Goal: Task Accomplishment & Management: Use online tool/utility

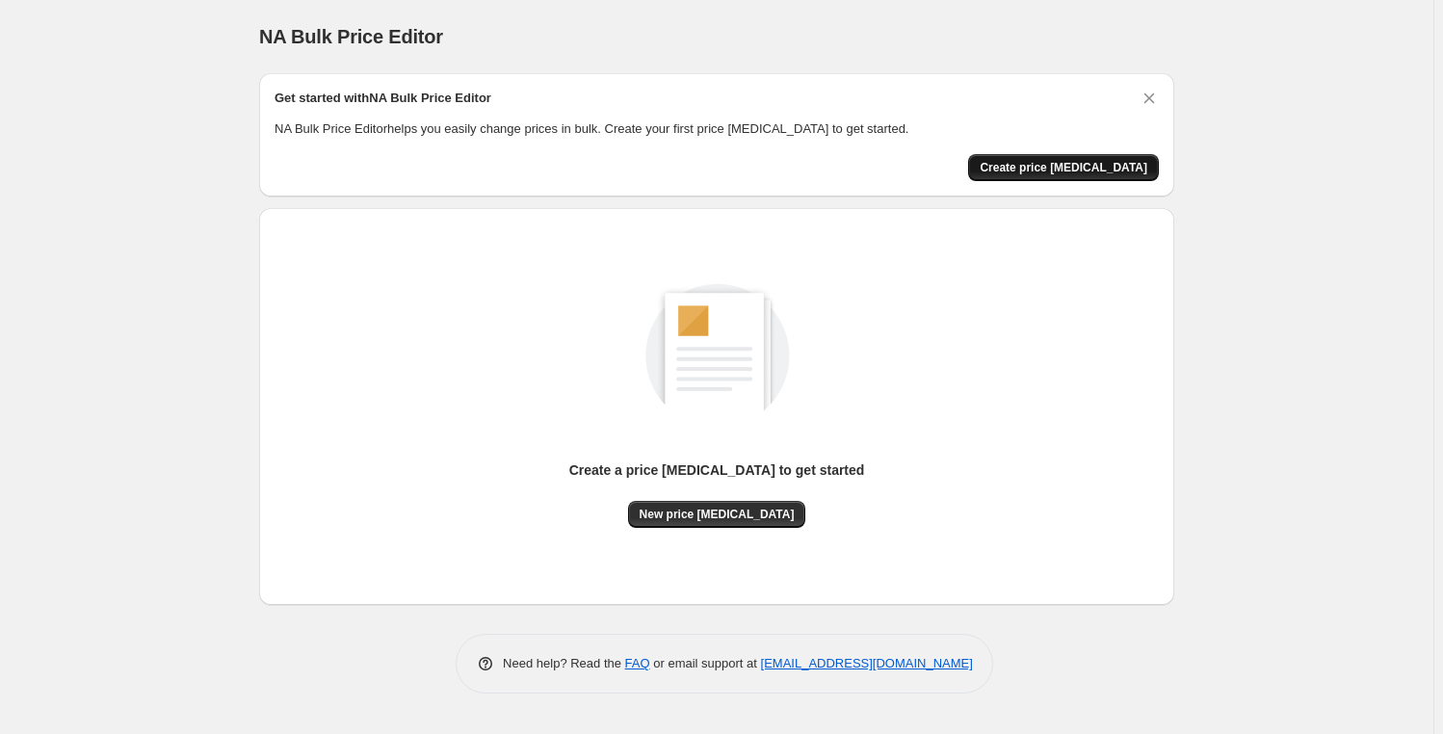
click at [1078, 167] on span "Create price [MEDICAL_DATA]" at bounding box center [1064, 167] width 168 height 15
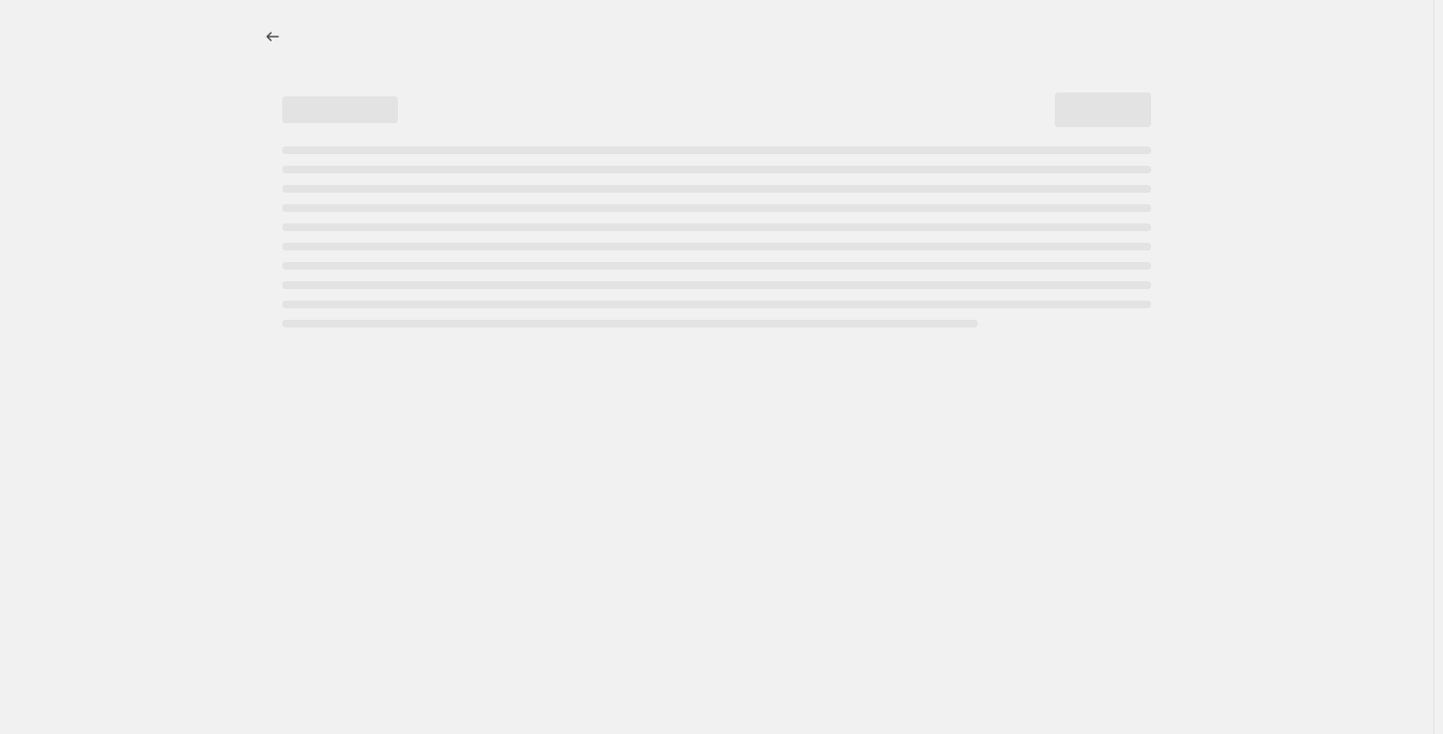
select select "percentage"
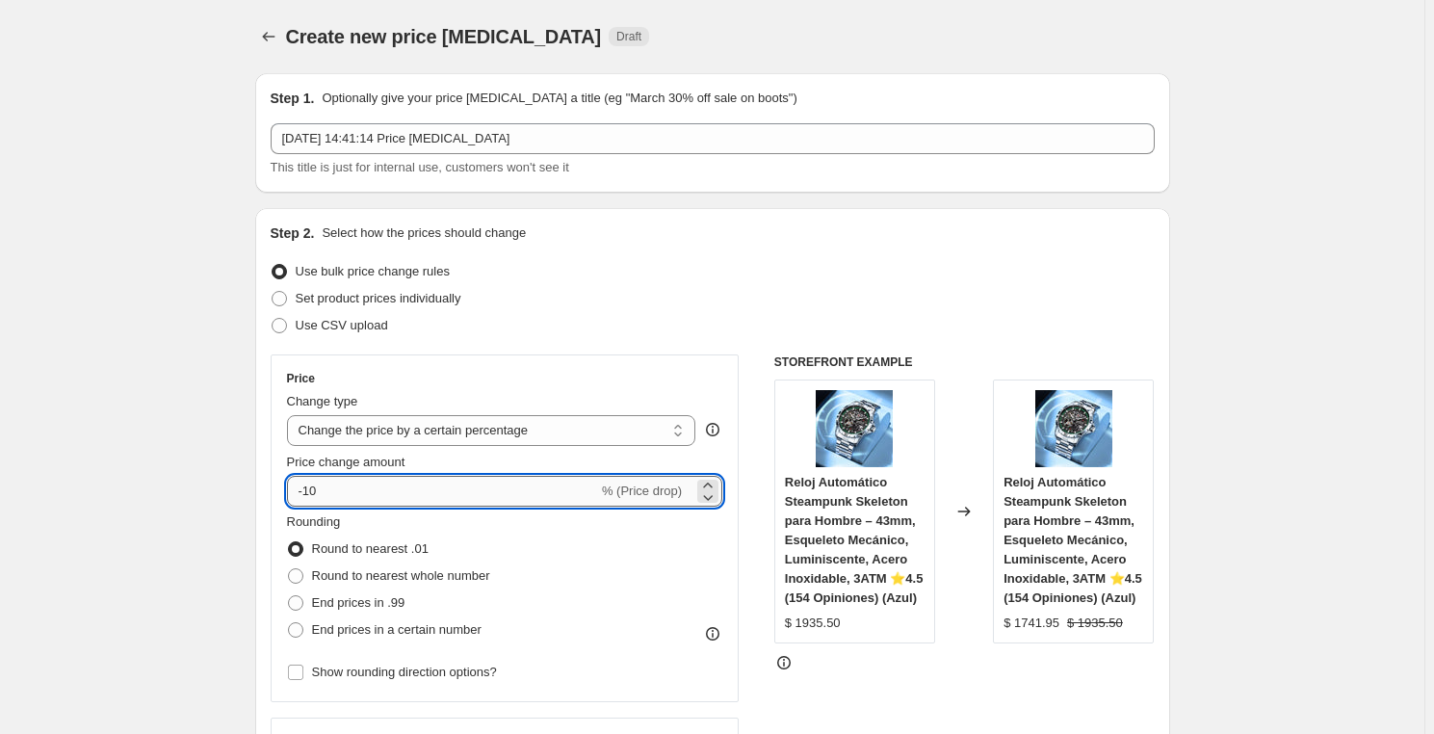
click at [515, 496] on input "-10" at bounding box center [442, 491] width 311 height 31
click at [703, 484] on icon at bounding box center [707, 485] width 19 height 19
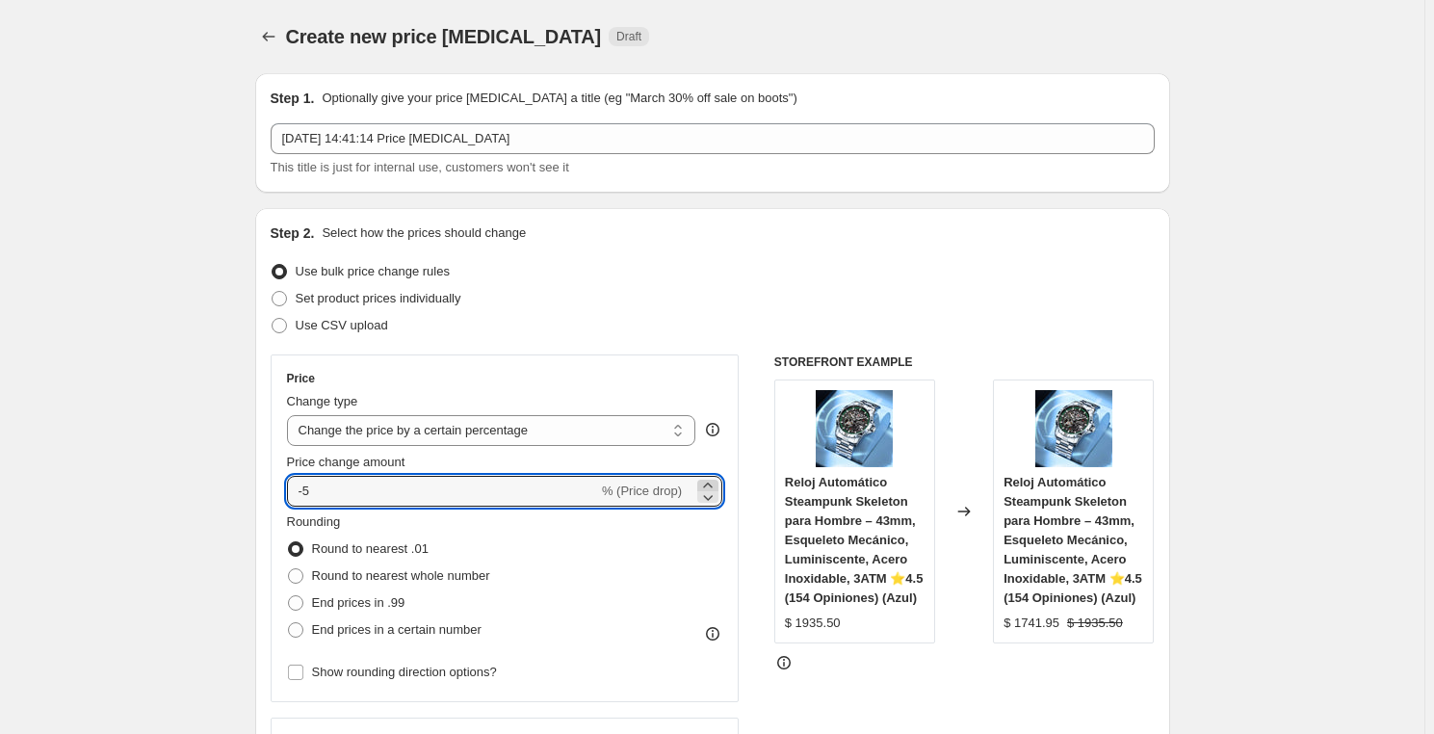
click at [703, 484] on icon at bounding box center [707, 485] width 19 height 19
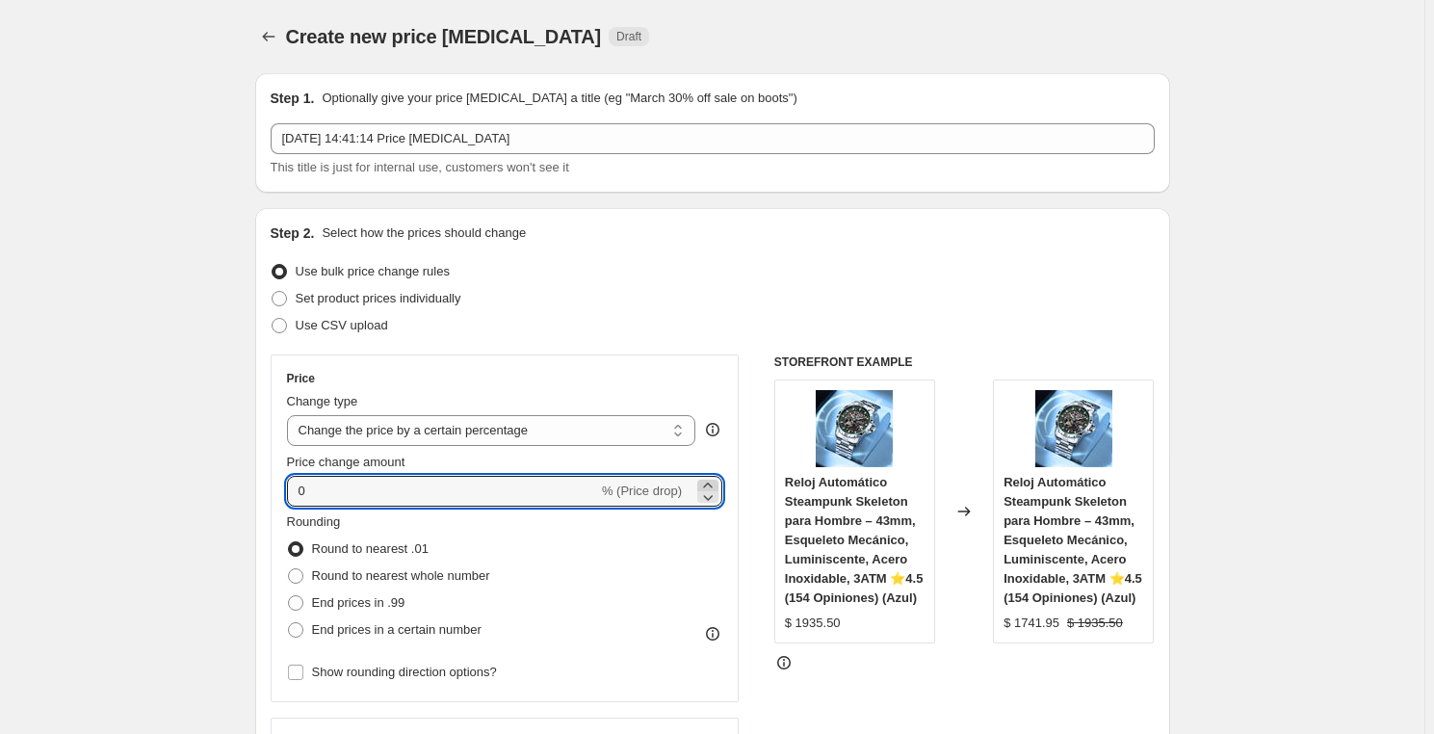
click at [703, 484] on icon at bounding box center [707, 485] width 19 height 19
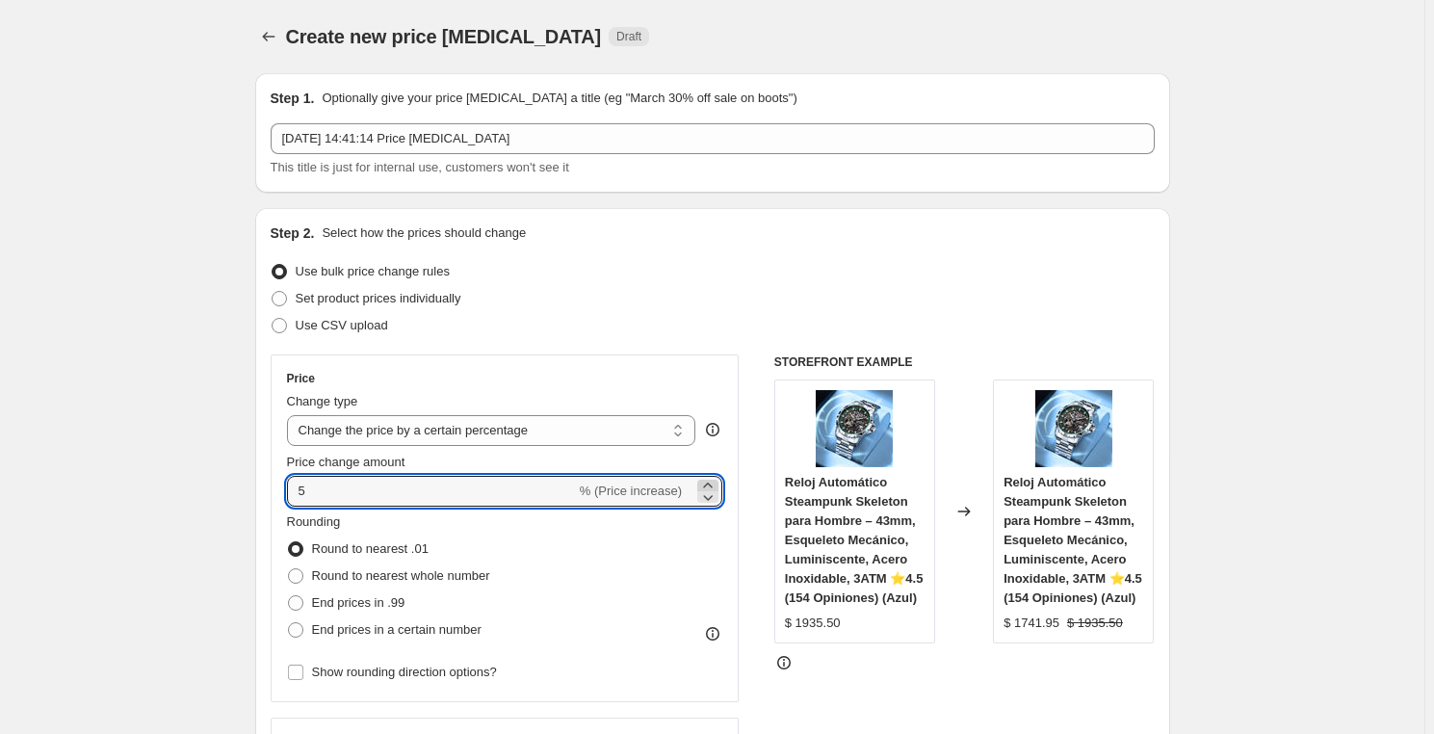
click at [703, 484] on icon at bounding box center [707, 485] width 19 height 19
click at [502, 501] on input "6" at bounding box center [431, 491] width 289 height 31
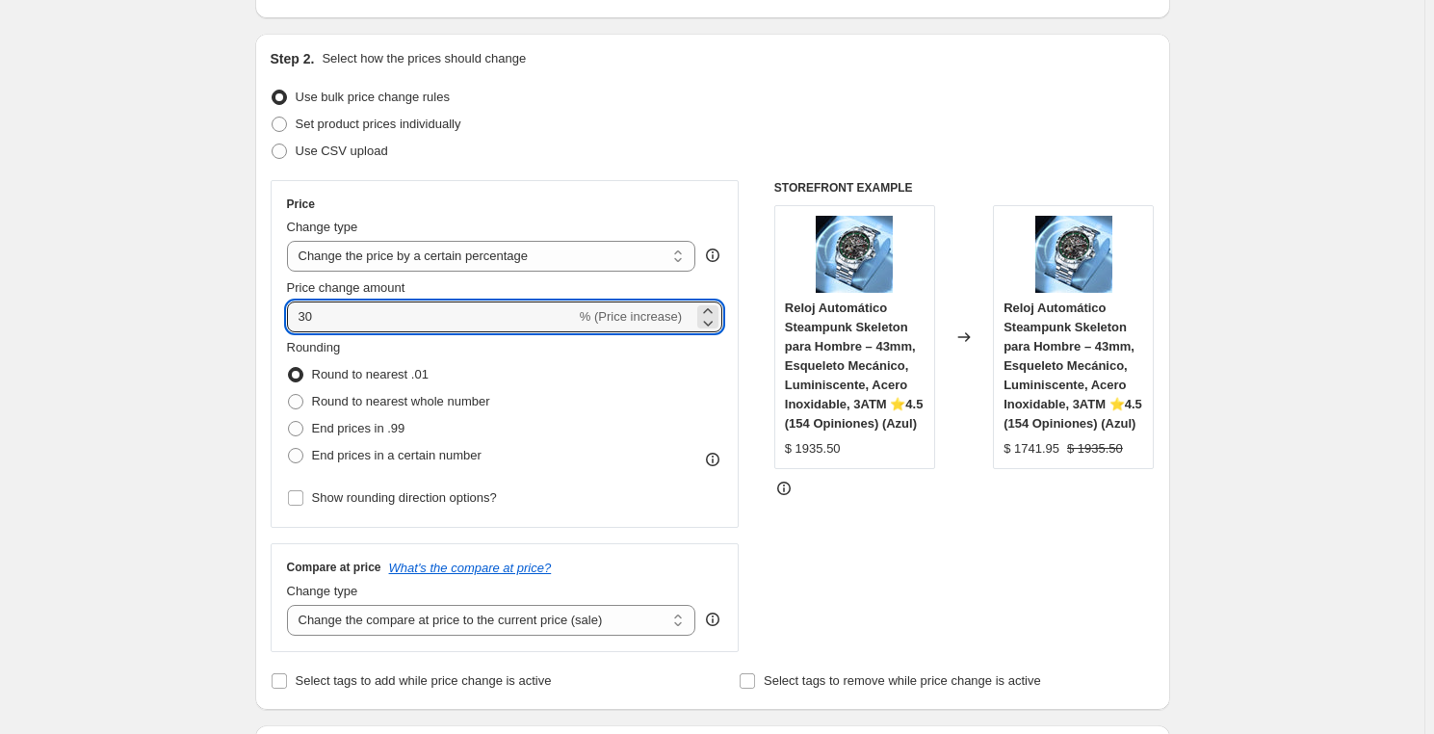
scroll to position [87, 0]
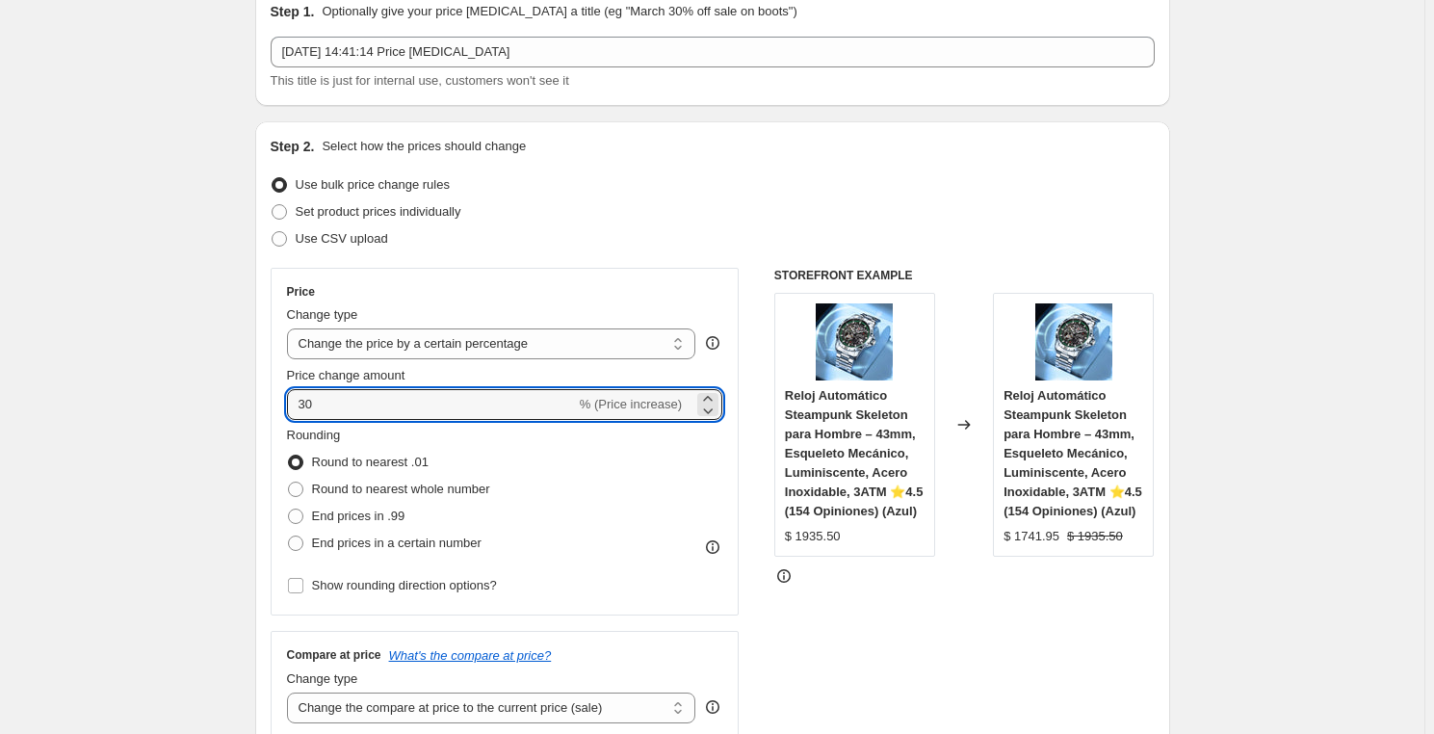
type input "30"
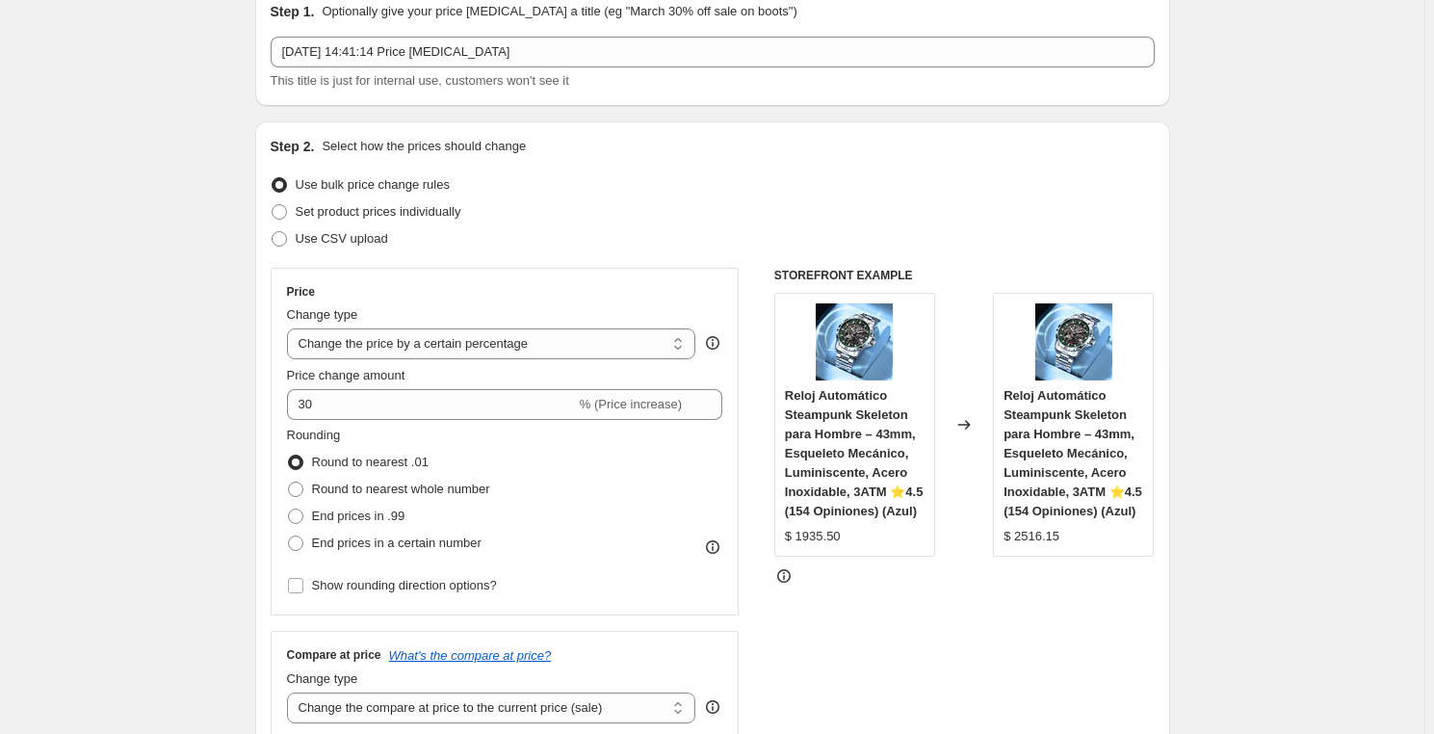
scroll to position [262, 0]
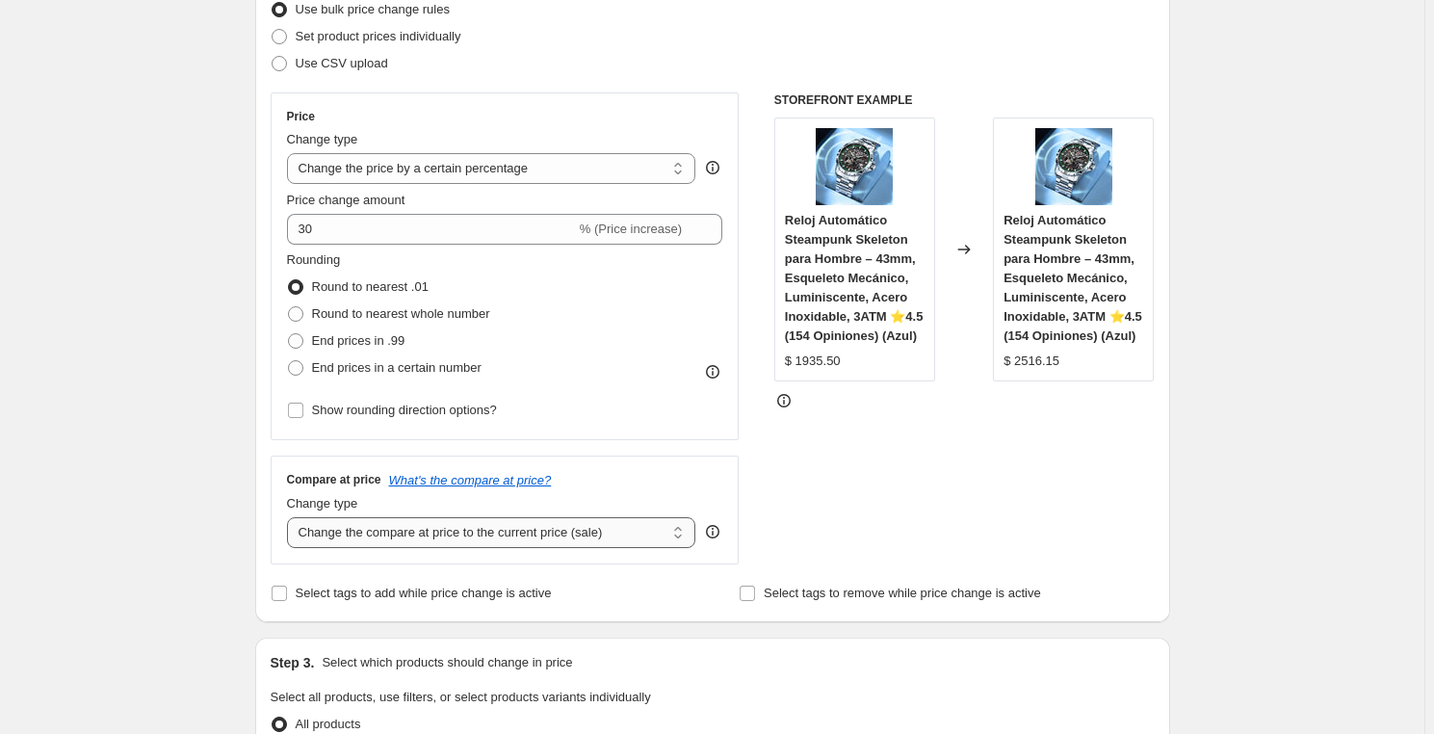
click at [424, 538] on select "Change the compare at price to the current price (sale) Change the compare at p…" at bounding box center [491, 532] width 409 height 31
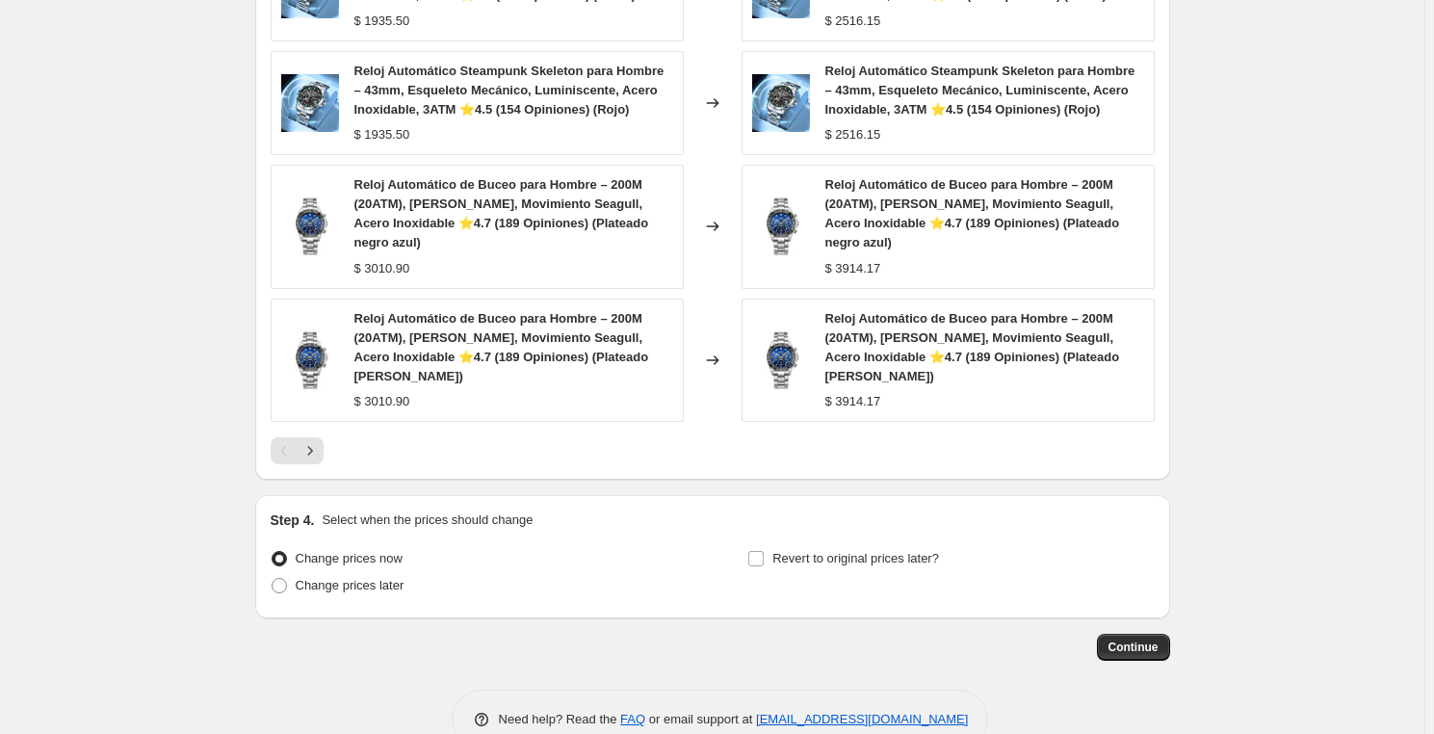
scroll to position [1337, 0]
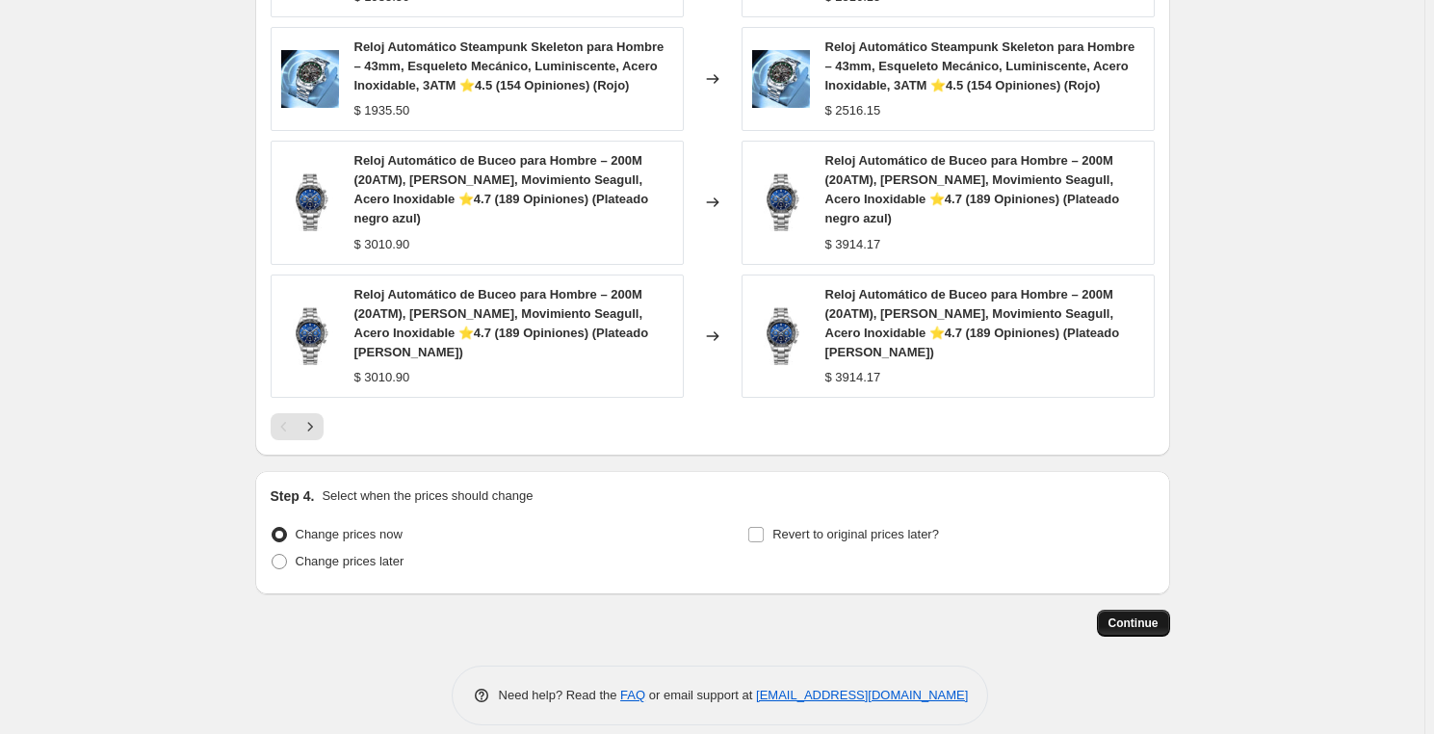
click at [1131, 615] on span "Continue" at bounding box center [1134, 622] width 50 height 15
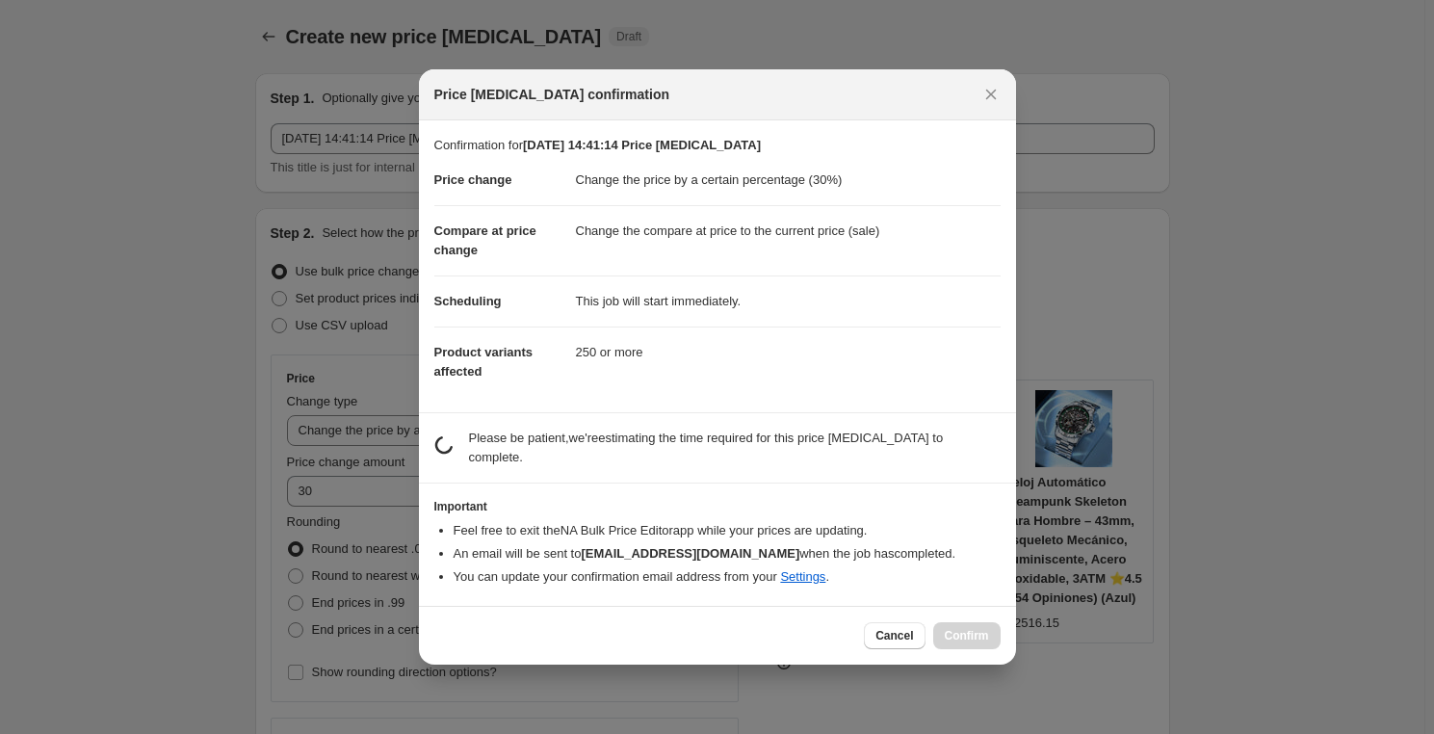
scroll to position [0, 0]
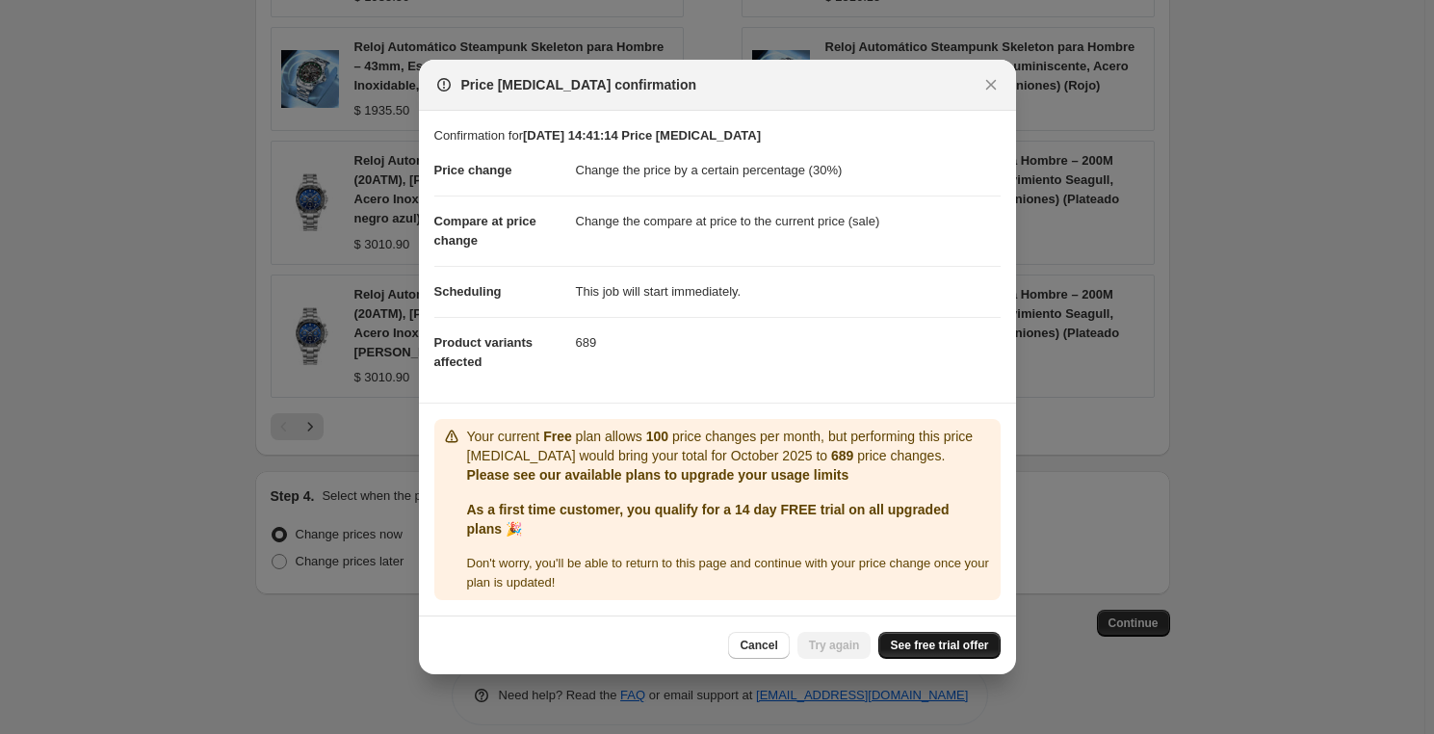
click at [943, 650] on span "See free trial offer" at bounding box center [939, 645] width 98 height 15
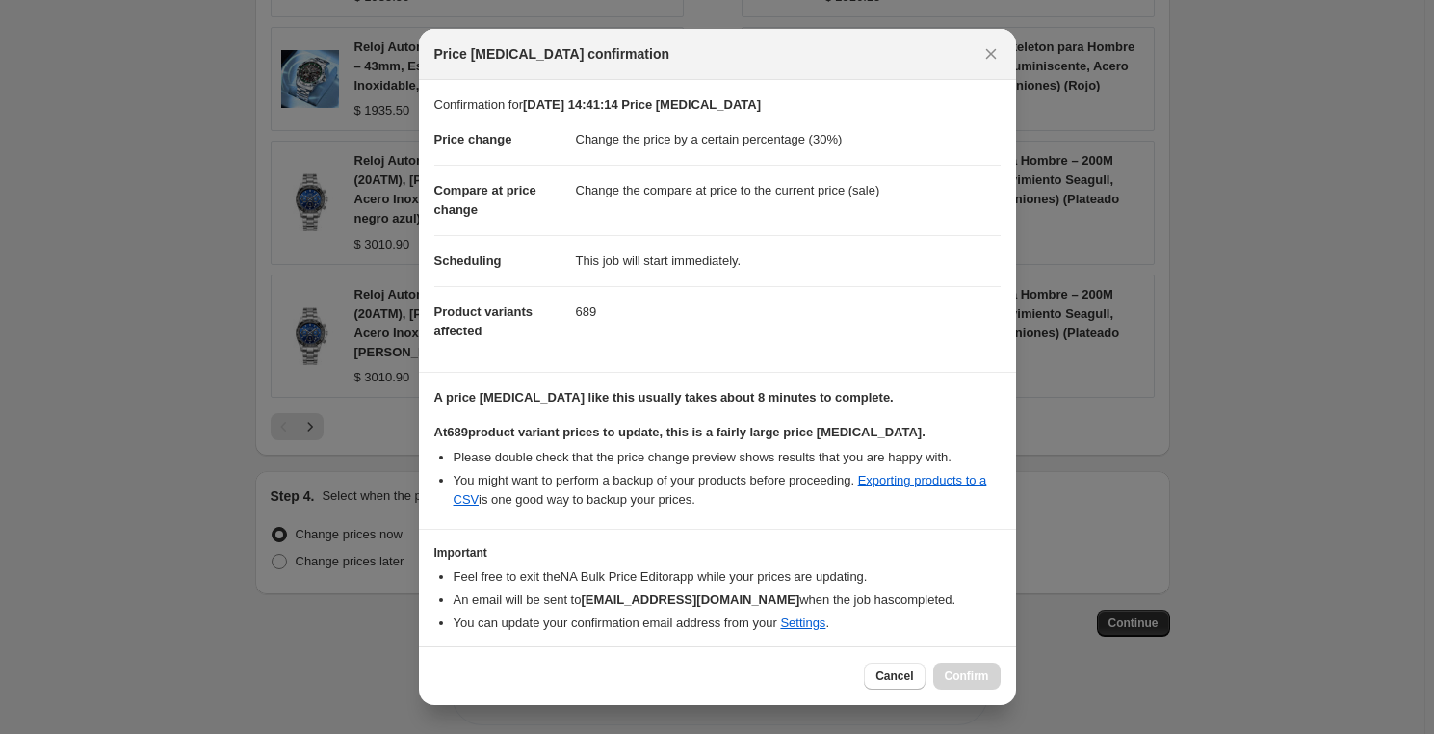
scroll to position [63, 0]
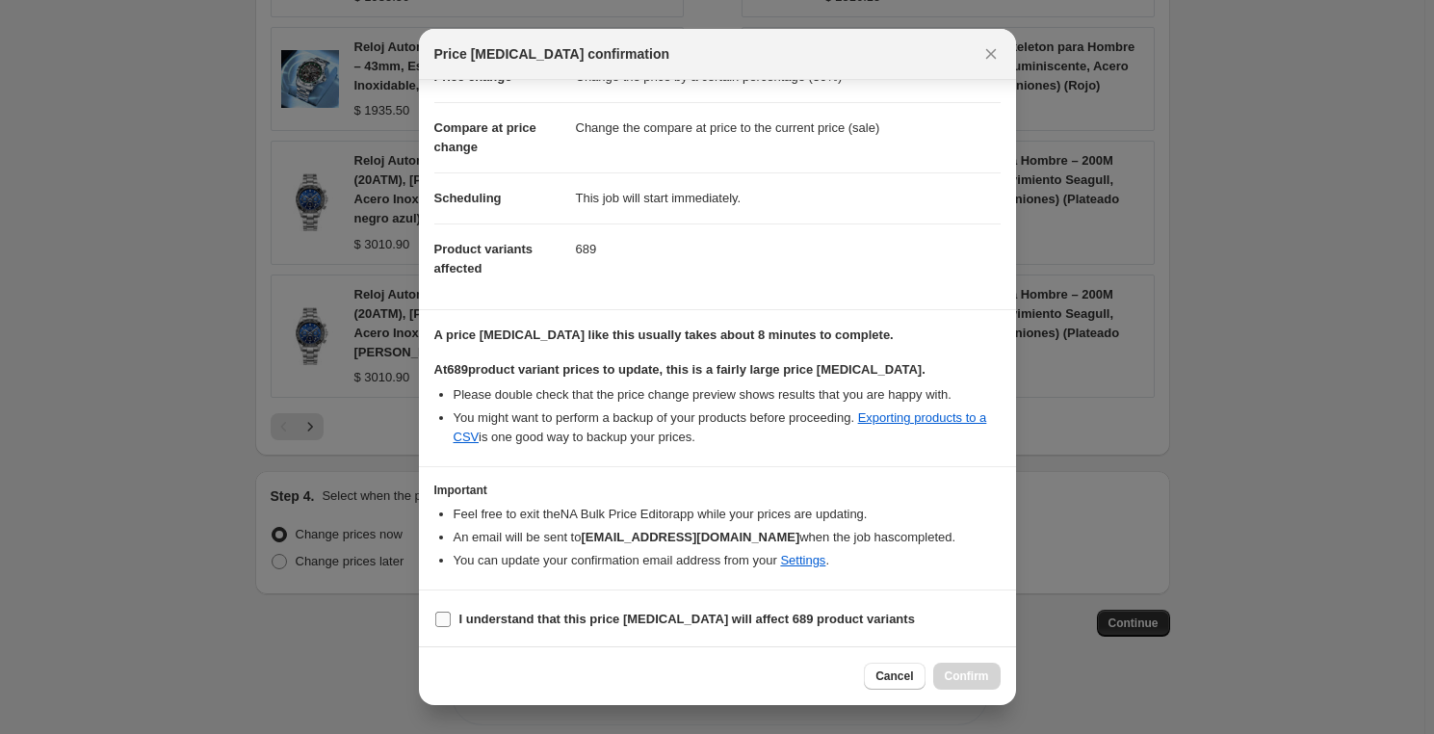
click at [451, 615] on span ":r20:" at bounding box center [442, 619] width 17 height 17
click at [451, 615] on input "I understand that this price [MEDICAL_DATA] will affect 689 product variants" at bounding box center [442, 619] width 15 height 15
checkbox input "true"
click at [929, 667] on div "Cancel Confirm" at bounding box center [932, 676] width 136 height 27
click at [958, 675] on span "Confirm" at bounding box center [967, 675] width 44 height 15
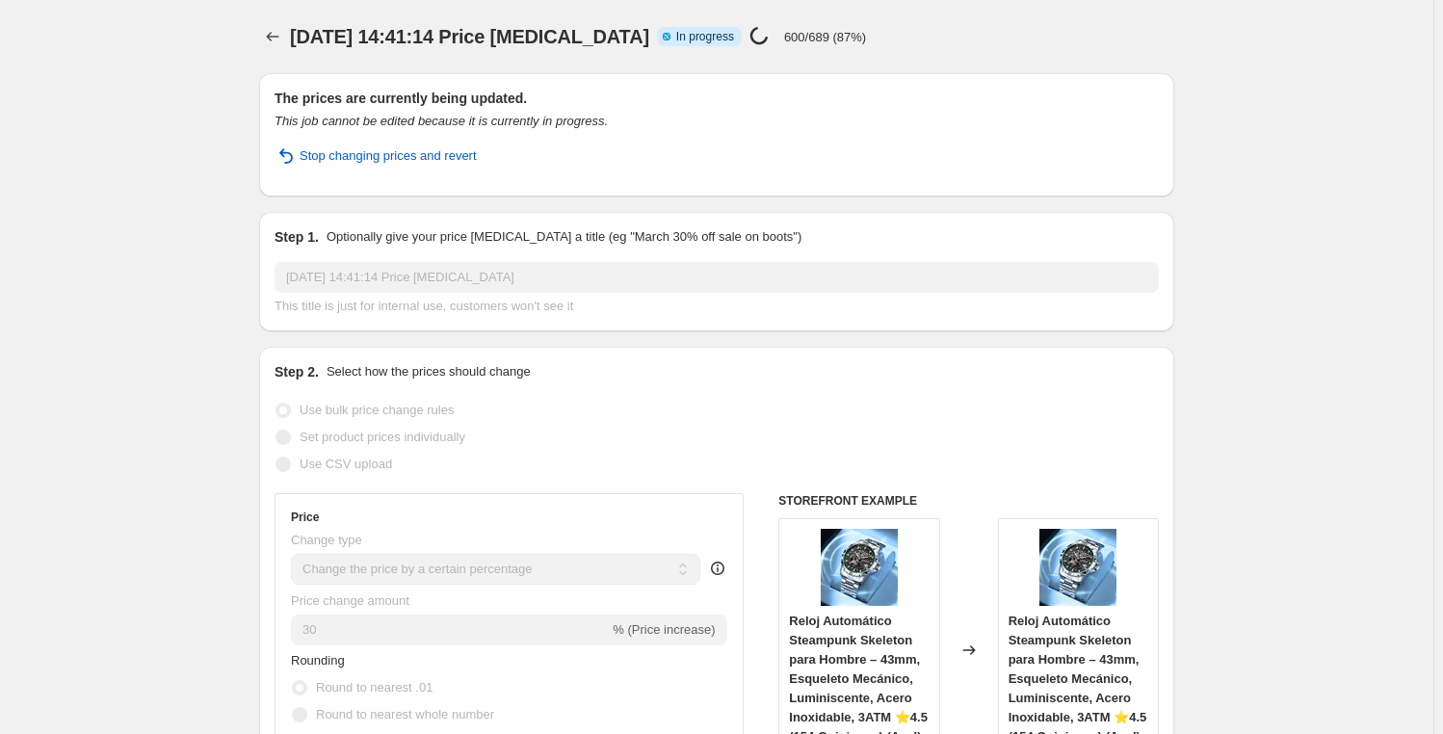
select select "percentage"
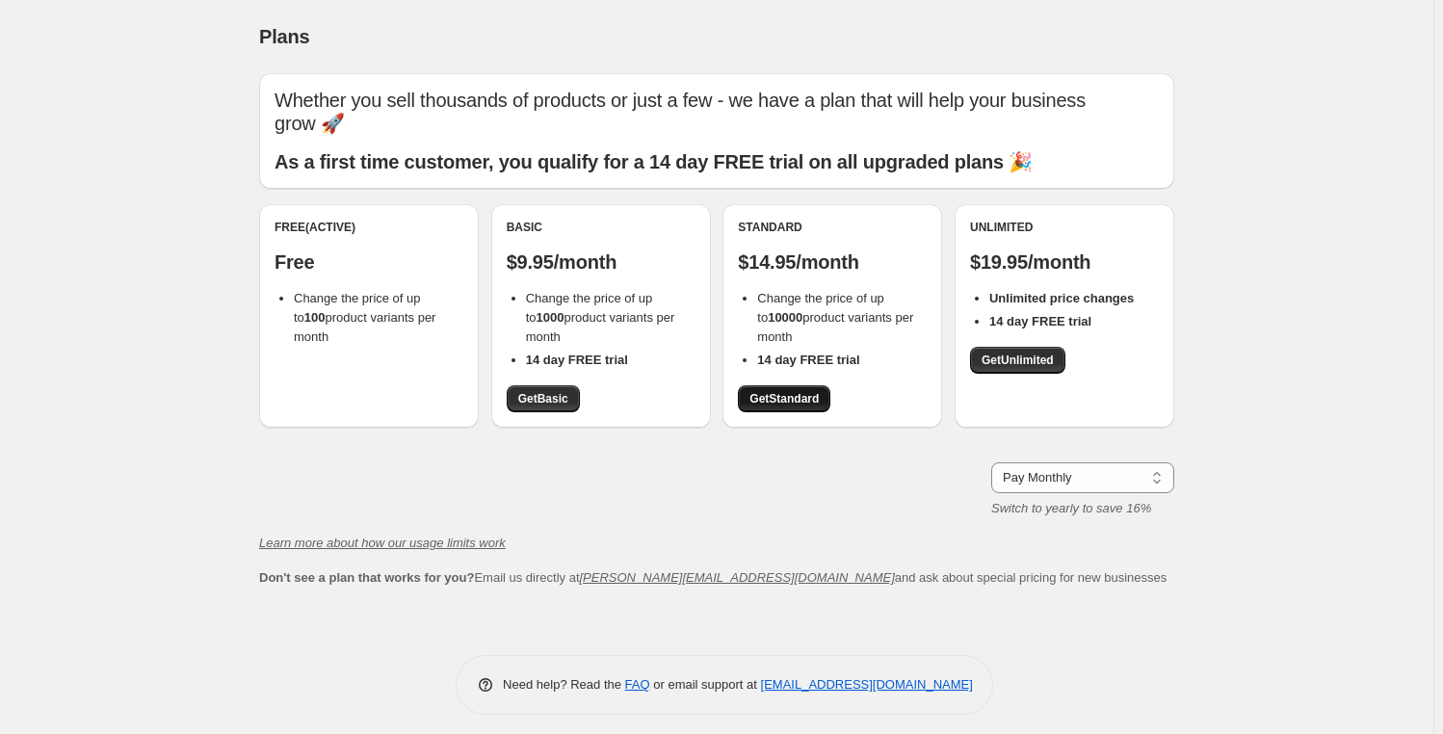
click at [792, 391] on span "Get Standard" at bounding box center [783, 398] width 69 height 15
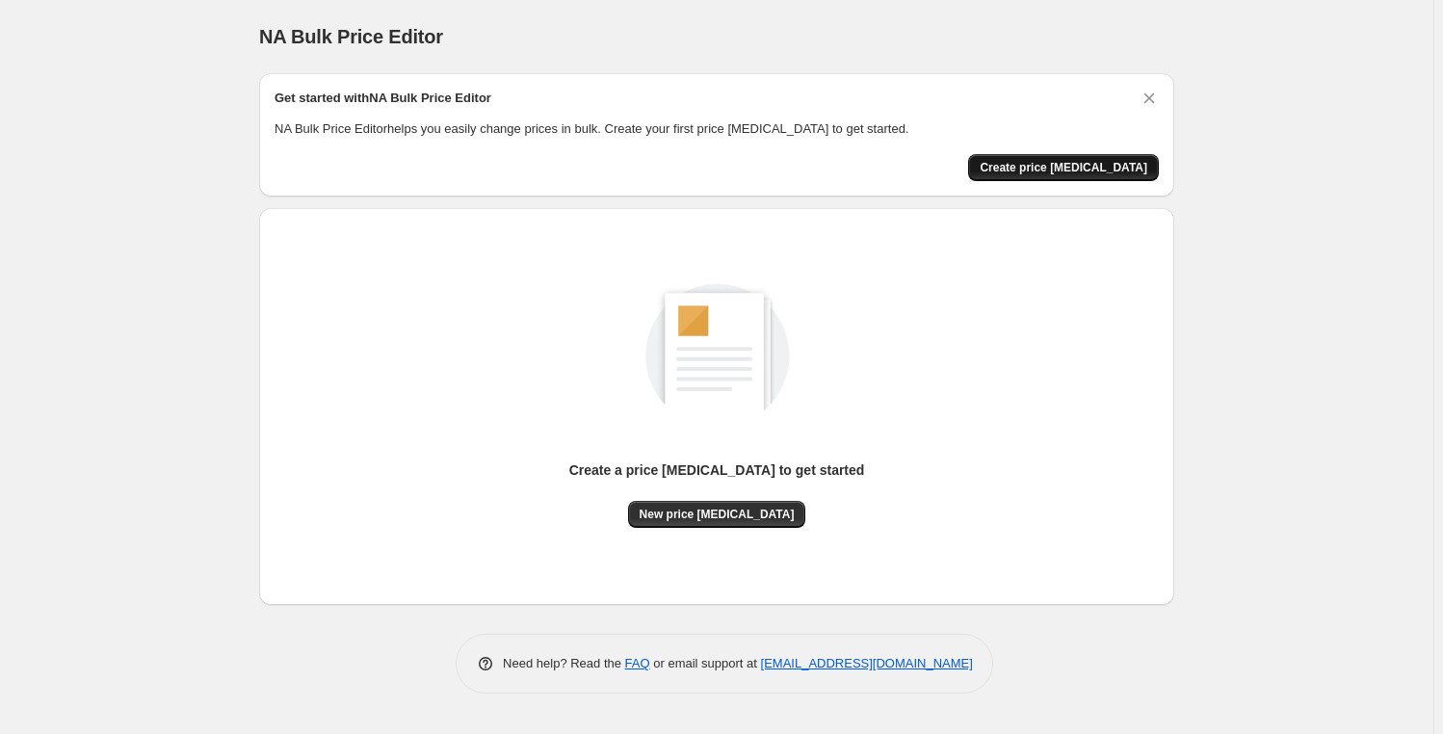
click at [1046, 175] on button "Create price [MEDICAL_DATA]" at bounding box center [1063, 167] width 191 height 27
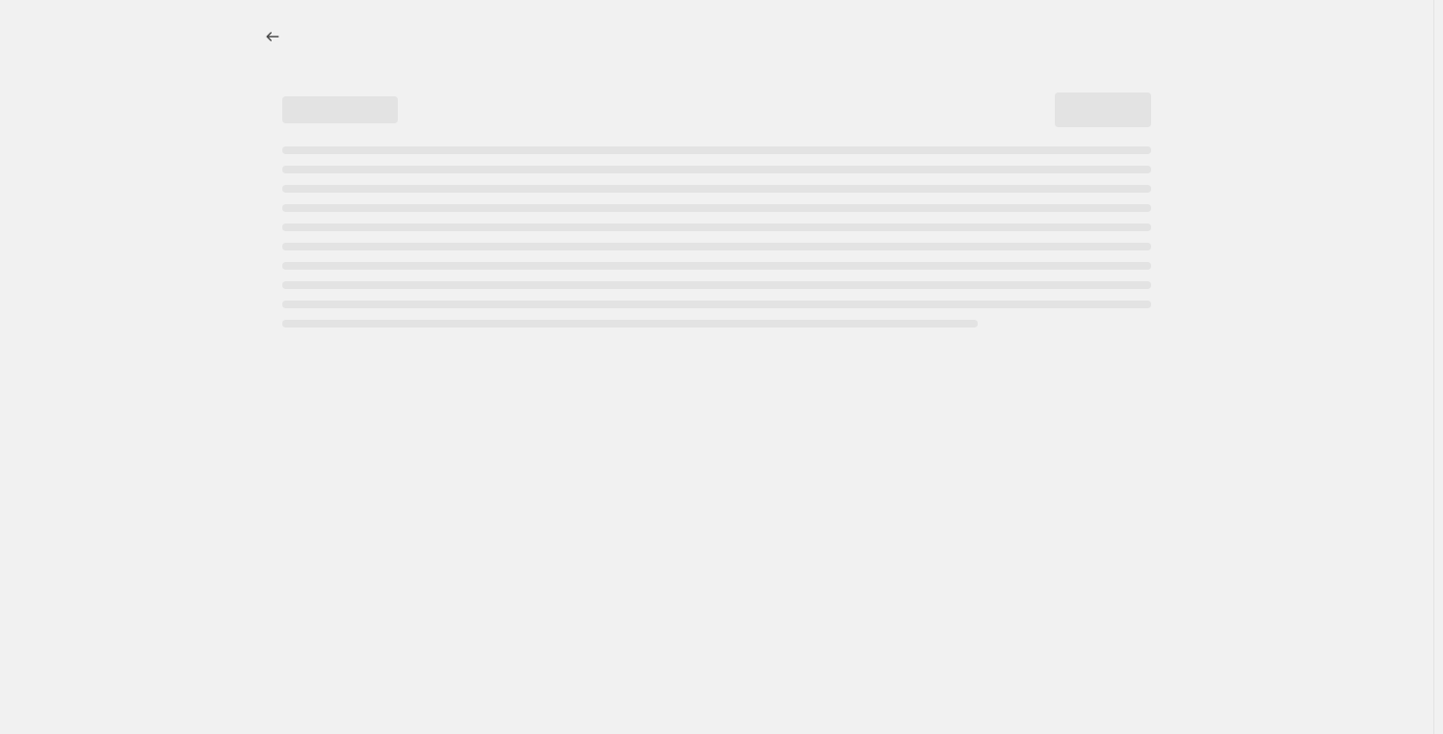
select select "percentage"
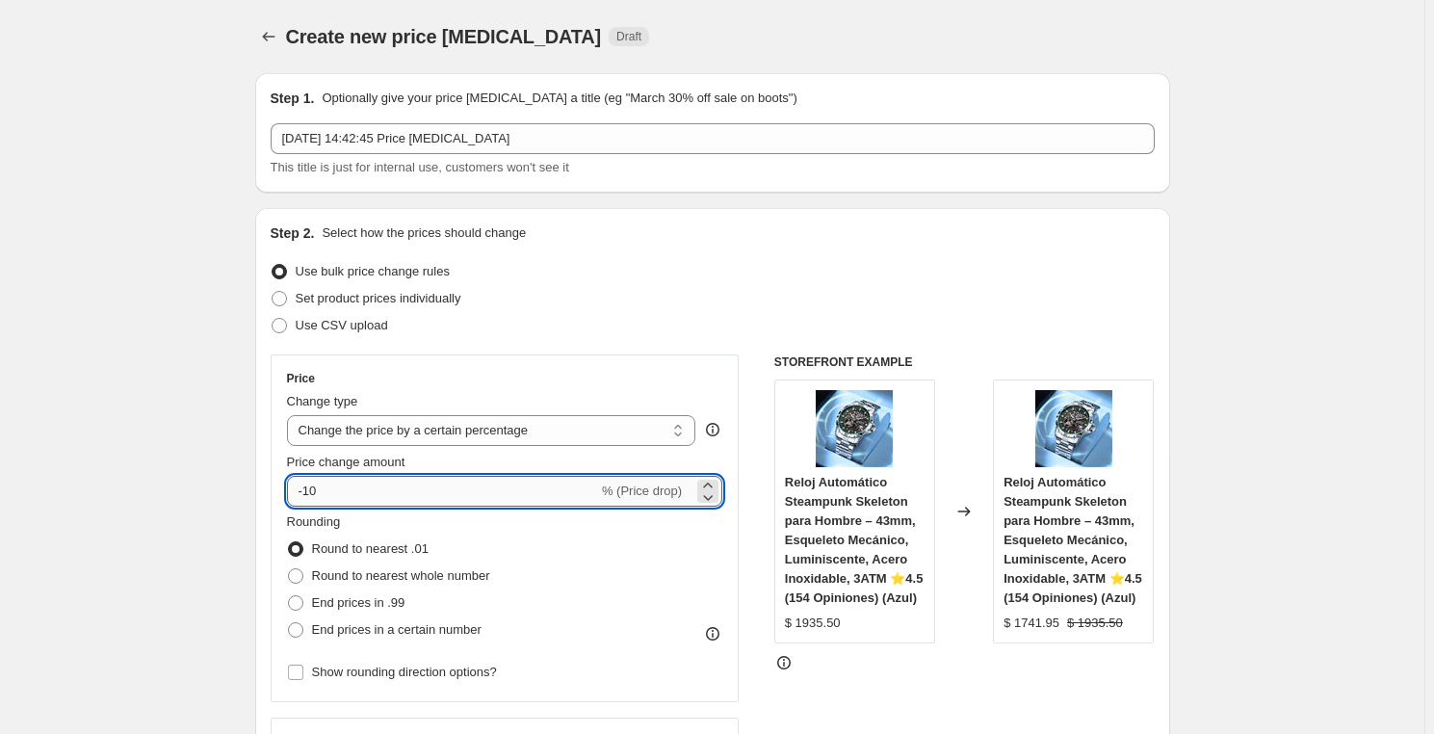
click at [370, 491] on input "-10" at bounding box center [442, 491] width 311 height 31
click at [365, 497] on input "-10" at bounding box center [442, 491] width 311 height 31
type input "30"
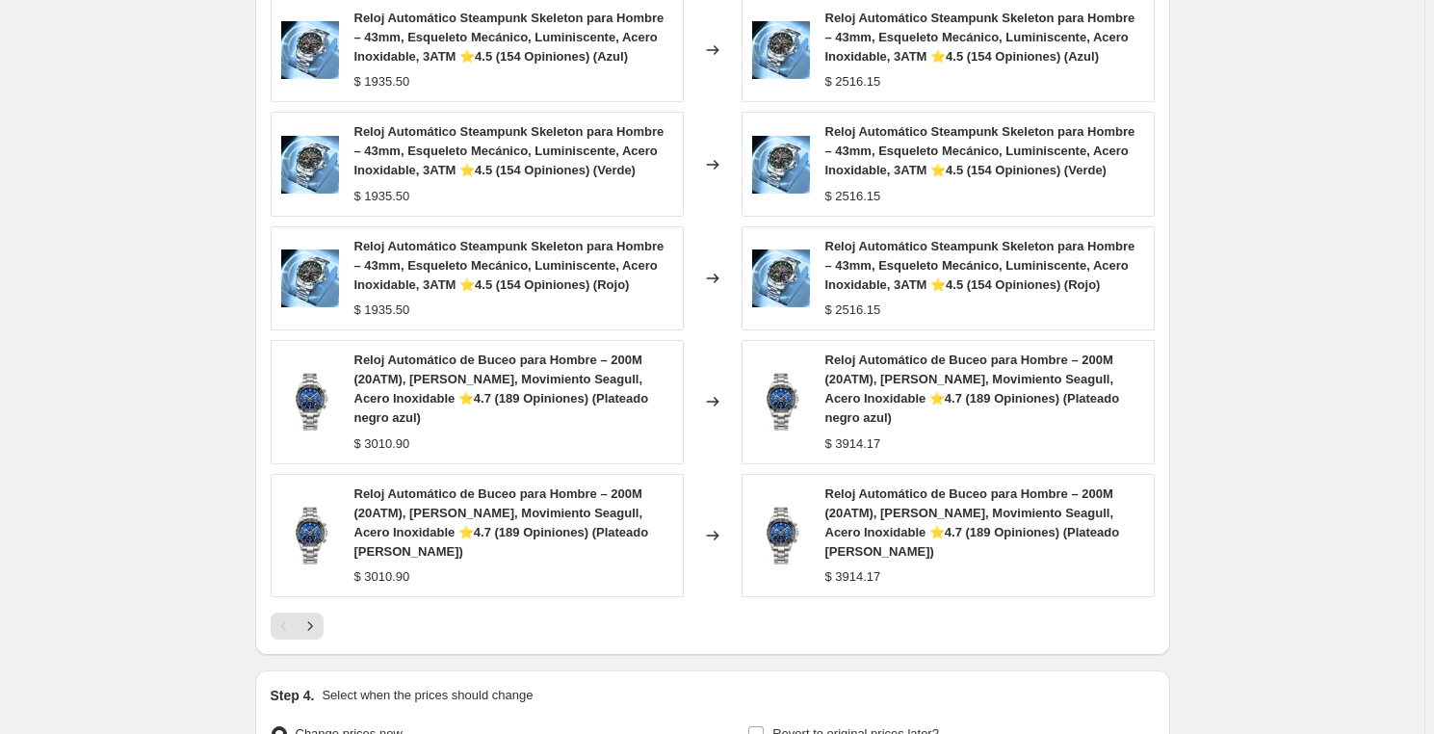
scroll to position [1225, 0]
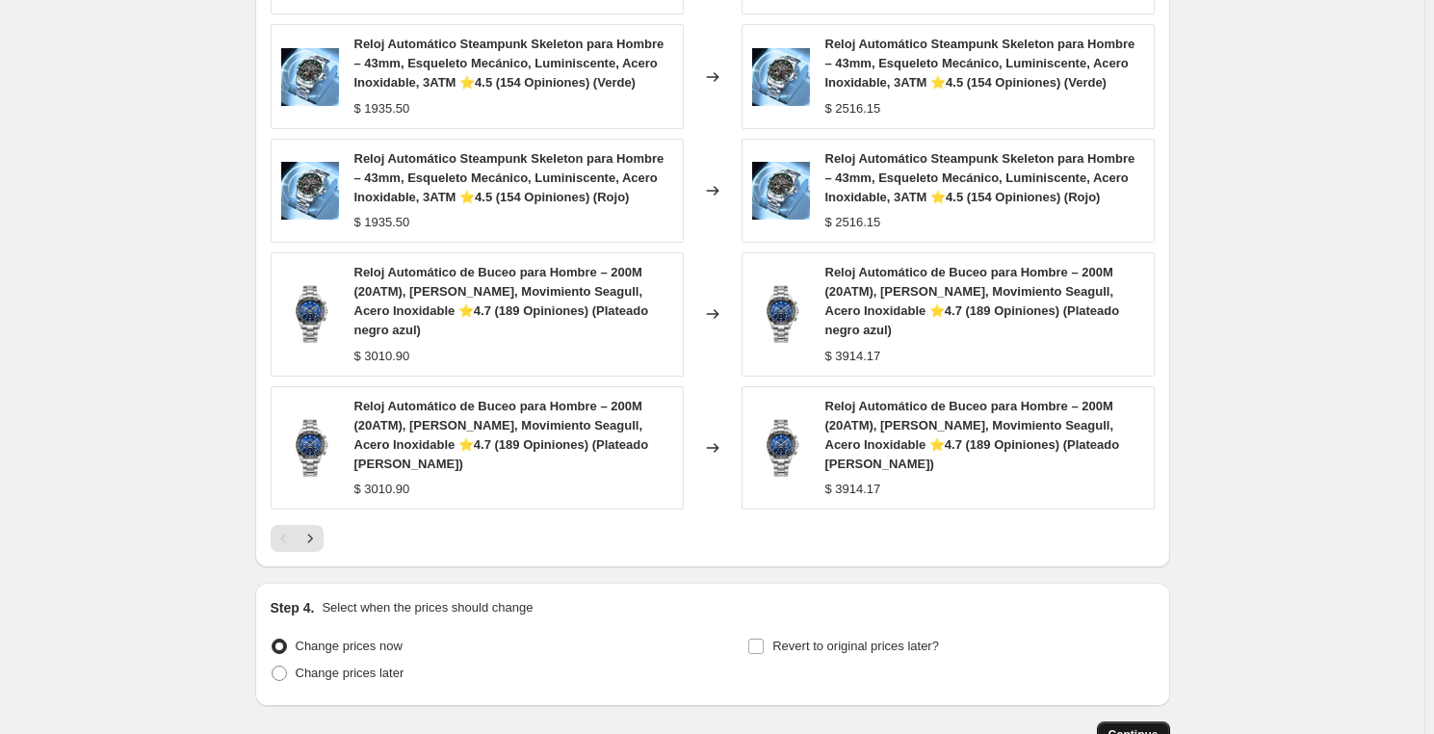
click at [1154, 727] on span "Continue" at bounding box center [1134, 734] width 50 height 15
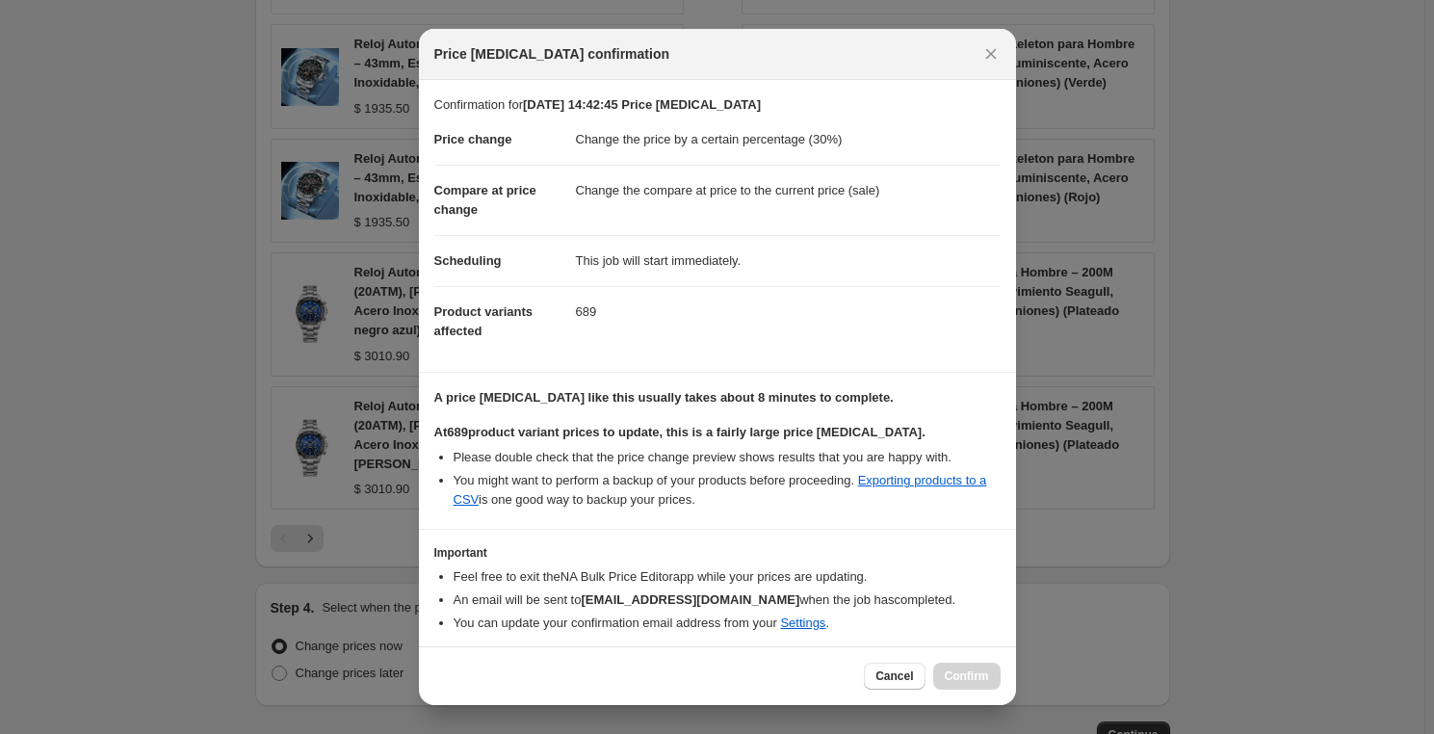
click at [971, 678] on div "Cancel Confirm" at bounding box center [932, 676] width 136 height 27
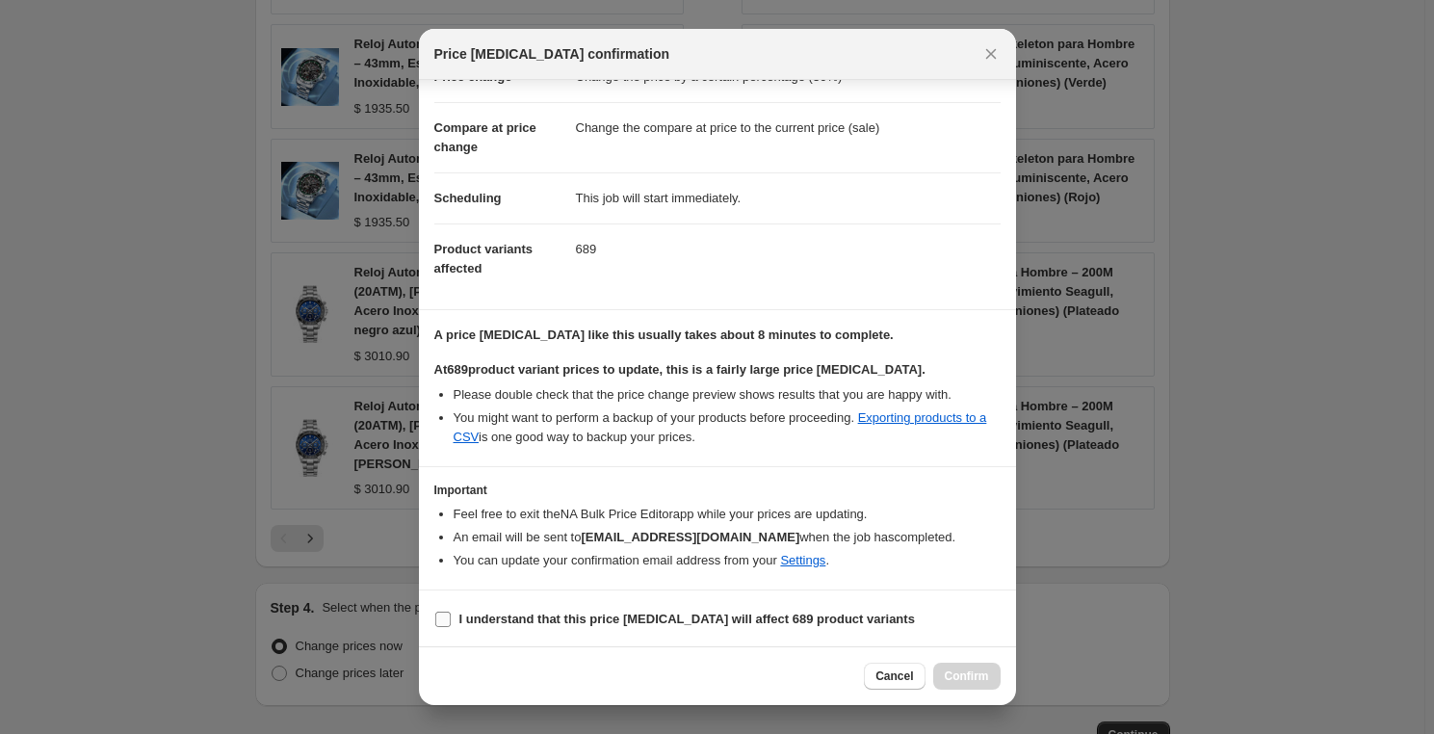
click at [452, 610] on label "I understand that this price [MEDICAL_DATA] will affect 689 product variants" at bounding box center [674, 619] width 481 height 27
click at [451, 612] on input "I understand that this price [MEDICAL_DATA] will affect 689 product variants" at bounding box center [442, 619] width 15 height 15
checkbox input "true"
click at [974, 679] on span "Confirm" at bounding box center [967, 675] width 44 height 15
